Goal: Entertainment & Leisure: Browse casually

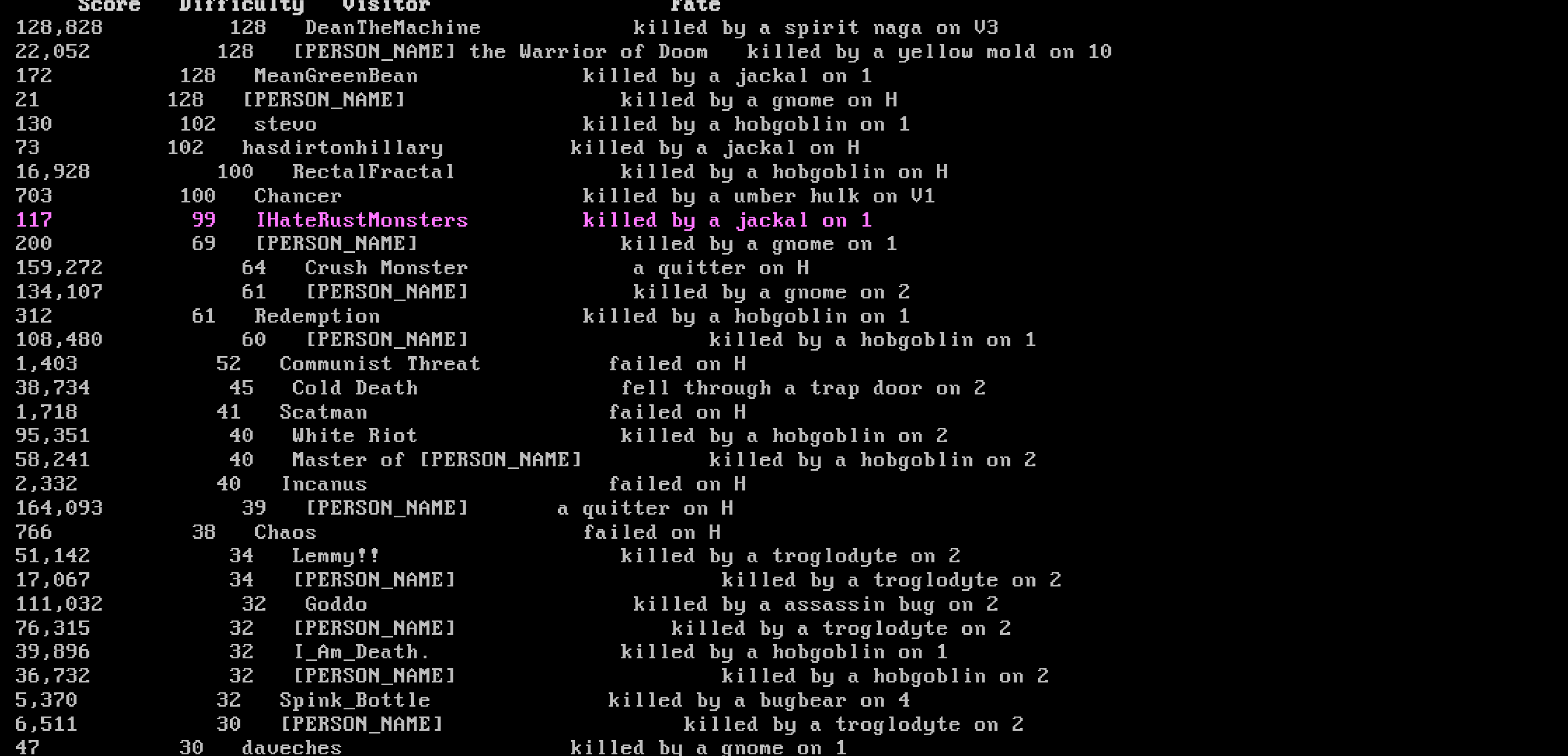
scroll to position [1892, 0]
